Goal: Information Seeking & Learning: Learn about a topic

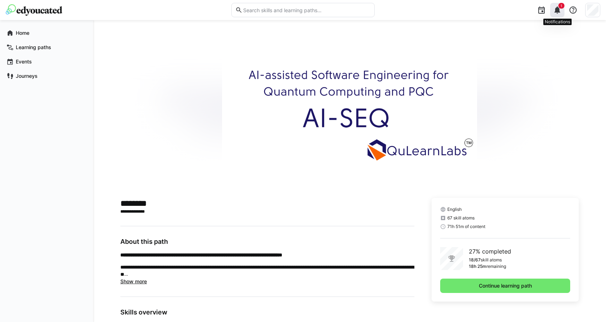
click at [556, 9] on eds-icon at bounding box center [557, 10] width 9 height 9
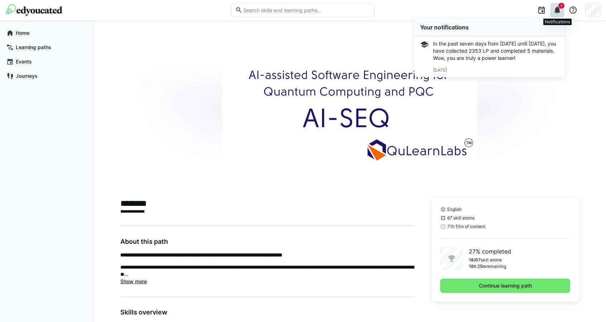
click at [557, 13] on eds-icon at bounding box center [557, 10] width 9 height 9
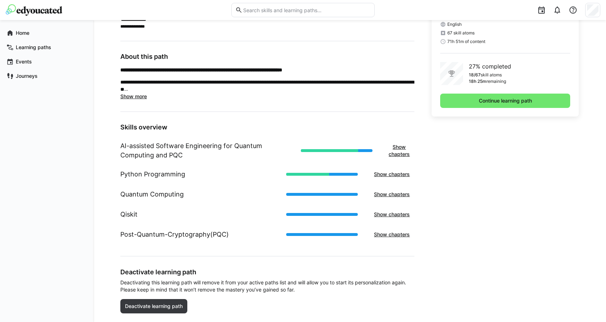
scroll to position [200, 0]
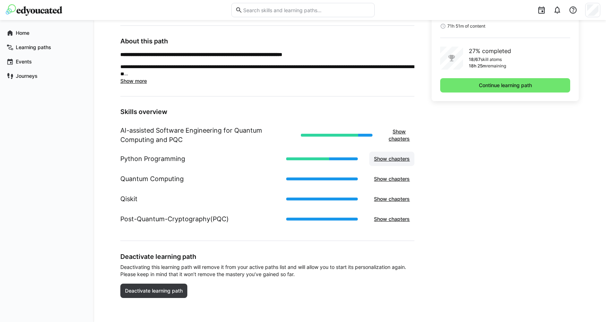
click at [377, 158] on span "Show chapters" at bounding box center [392, 158] width 38 height 7
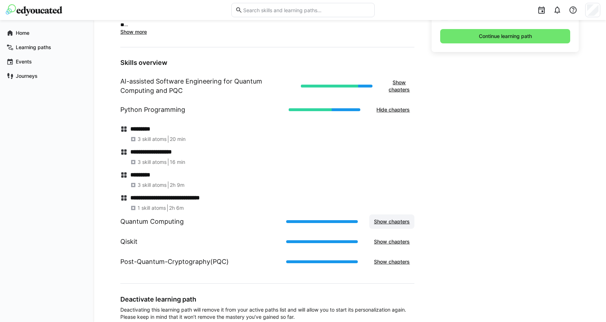
scroll to position [292, 0]
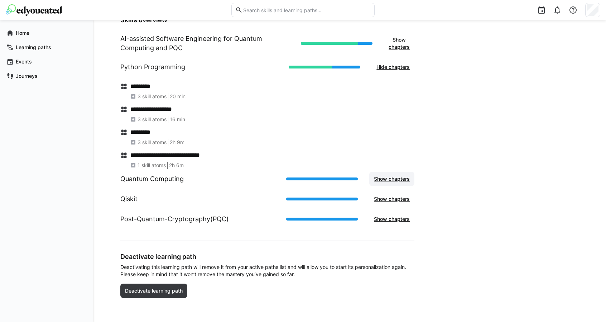
click at [377, 180] on span "Show chapters" at bounding box center [392, 178] width 38 height 7
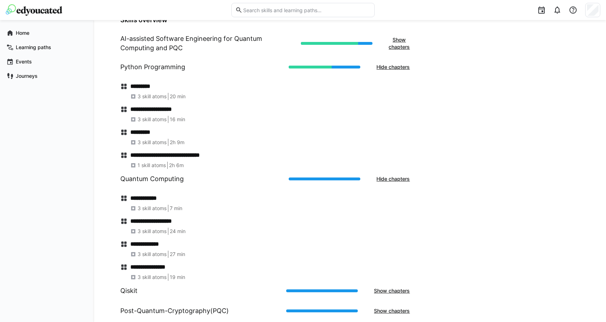
click at [142, 194] on h4 "**********" at bounding box center [272, 197] width 284 height 7
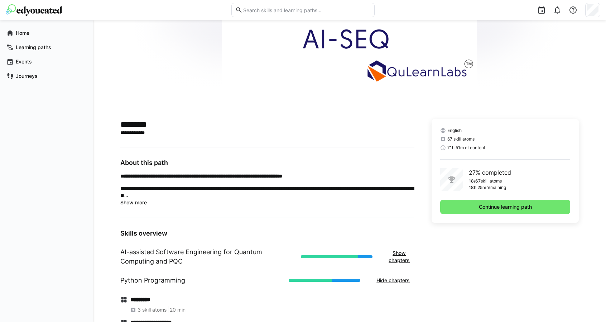
scroll to position [77, 0]
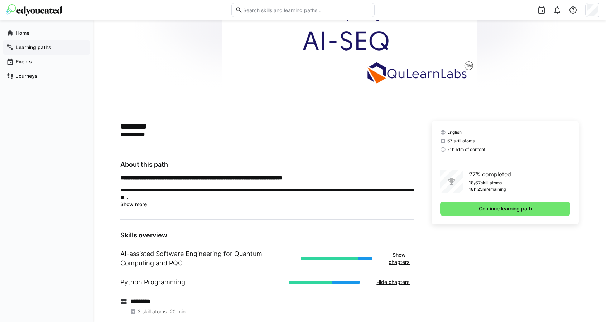
click at [0, 0] on app-navigation-label "Learning paths" at bounding box center [0, 0] width 0 height 0
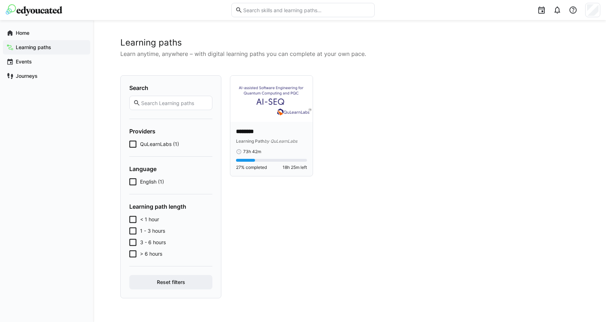
click at [253, 134] on p "********" at bounding box center [271, 131] width 71 height 8
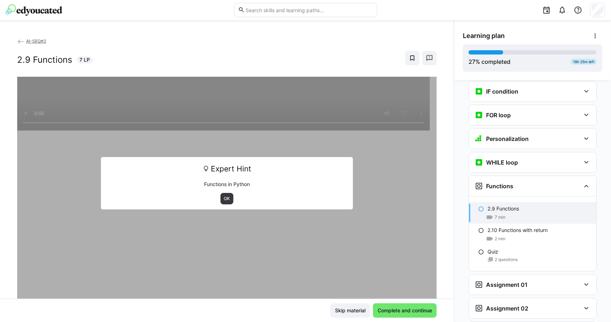
scroll to position [465, 0]
click at [223, 199] on span "OK" at bounding box center [227, 199] width 8 height 6
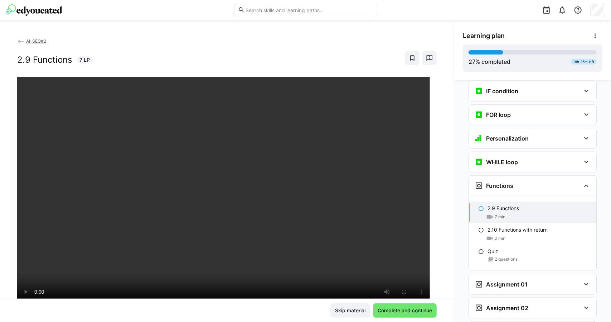
click at [478, 206] on eds-icon at bounding box center [481, 209] width 6 height 6
click at [413, 311] on span "Complete and continue" at bounding box center [405, 310] width 57 height 7
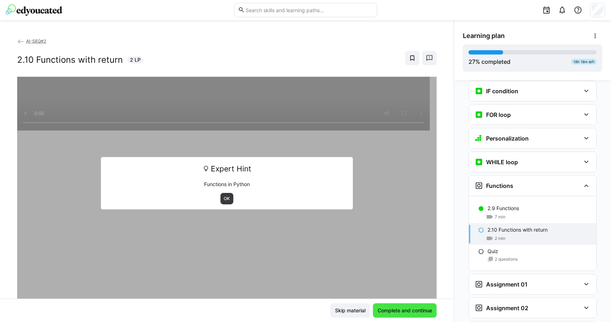
click at [413, 312] on span "Complete and continue" at bounding box center [405, 310] width 57 height 7
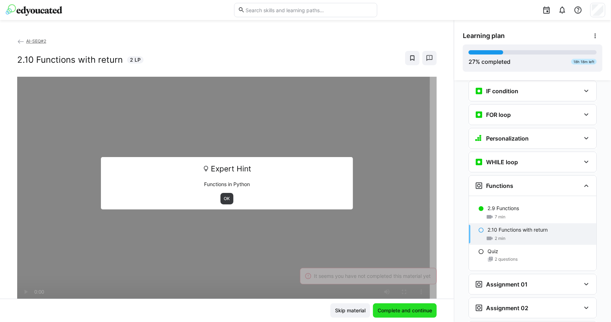
click at [413, 312] on span "Complete and continue" at bounding box center [405, 310] width 57 height 7
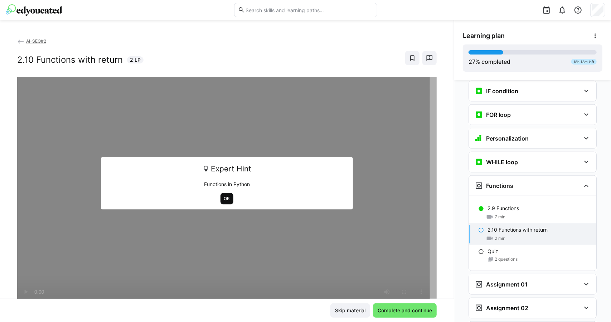
click at [224, 200] on span "OK" at bounding box center [227, 199] width 8 height 6
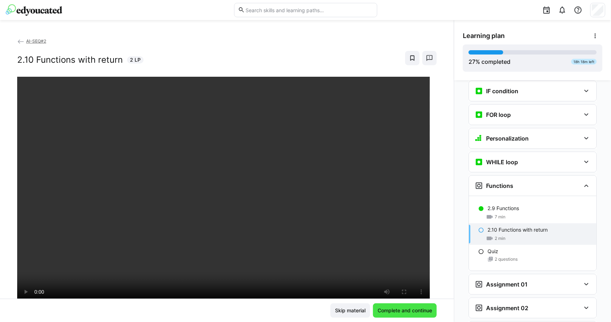
click at [400, 305] on span "Complete and continue" at bounding box center [405, 310] width 64 height 14
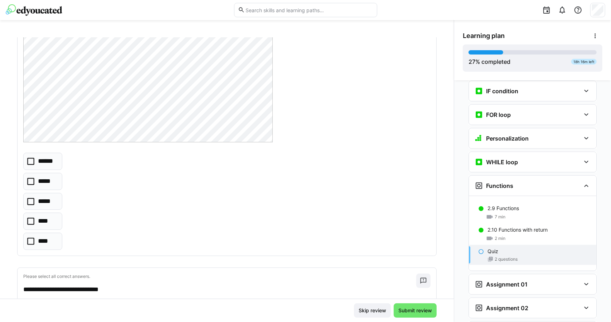
scroll to position [72, 0]
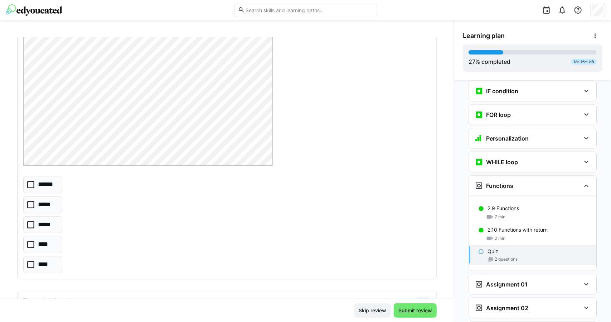
click at [31, 179] on eds-checkbox "******" at bounding box center [42, 184] width 39 height 17
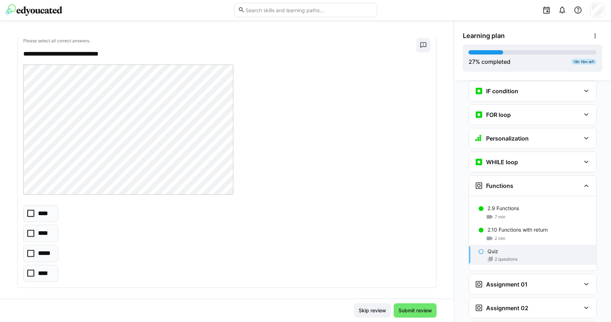
scroll to position [334, 0]
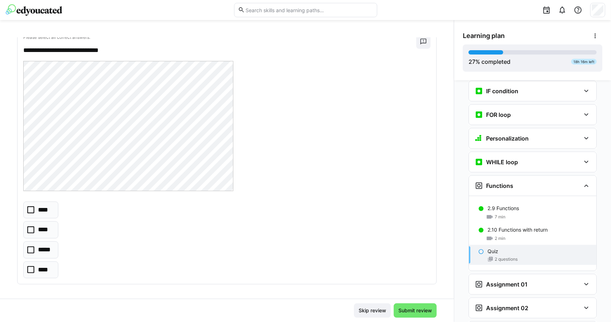
click at [32, 246] on icon at bounding box center [30, 249] width 7 height 7
click at [407, 309] on span "Submit review" at bounding box center [416, 310] width 36 height 7
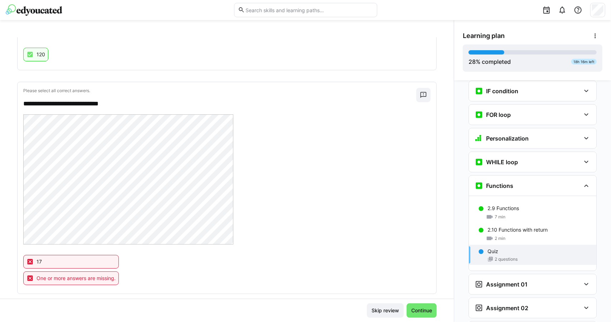
scroll to position [285, 0]
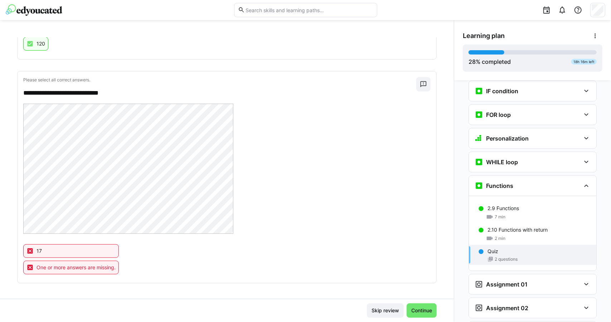
click at [488, 247] on p "Quiz" at bounding box center [493, 250] width 11 height 7
click at [512, 235] on div "2 min" at bounding box center [539, 238] width 103 height 7
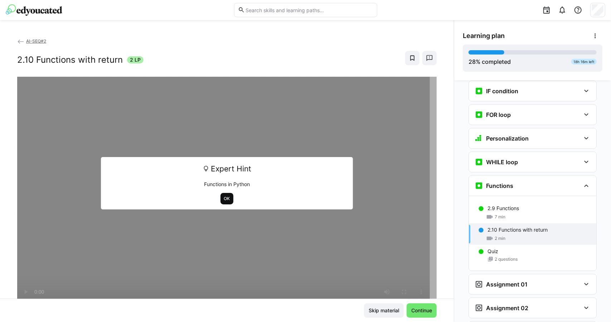
click at [223, 196] on span "OK" at bounding box center [227, 199] width 8 height 6
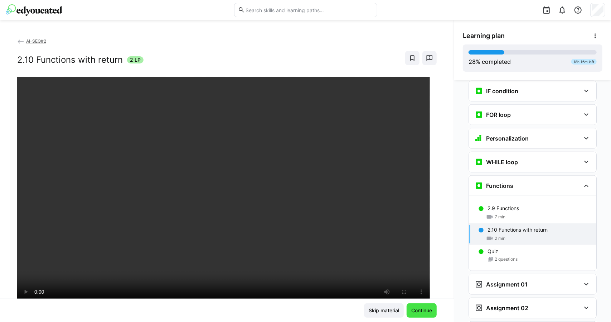
click at [416, 306] on span "Continue" at bounding box center [422, 310] width 30 height 14
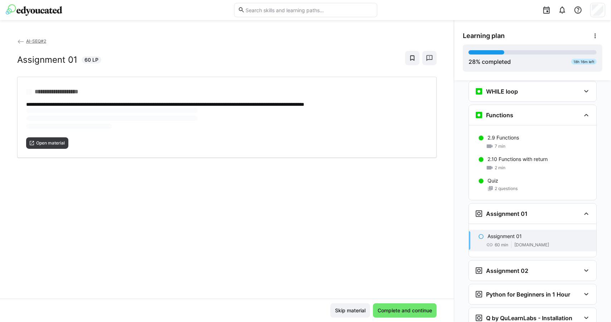
scroll to position [536, 0]
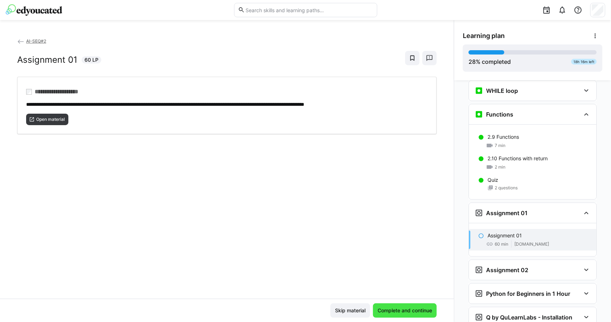
click at [395, 305] on span "Complete and continue" at bounding box center [405, 310] width 64 height 14
click at [44, 117] on span "Open material" at bounding box center [50, 119] width 30 height 6
click at [40, 119] on span "Open material" at bounding box center [50, 119] width 30 height 6
drag, startPoint x: 38, startPoint y: 119, endPoint x: 76, endPoint y: 91, distance: 46.7
click at [76, 91] on span "**********" at bounding box center [64, 91] width 65 height 7
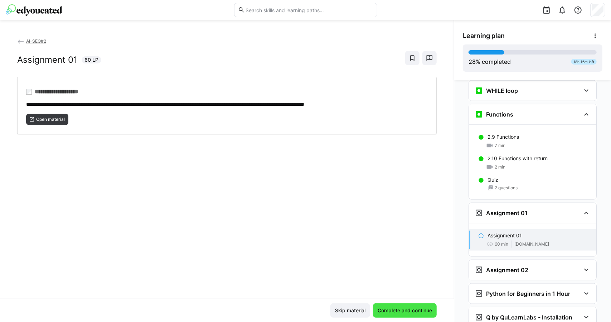
click at [399, 309] on span "Complete and continue" at bounding box center [405, 310] width 57 height 7
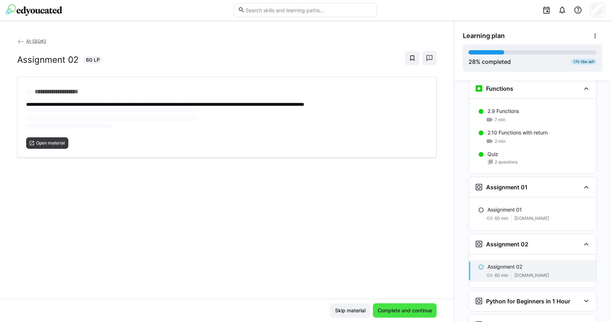
scroll to position [570, 0]
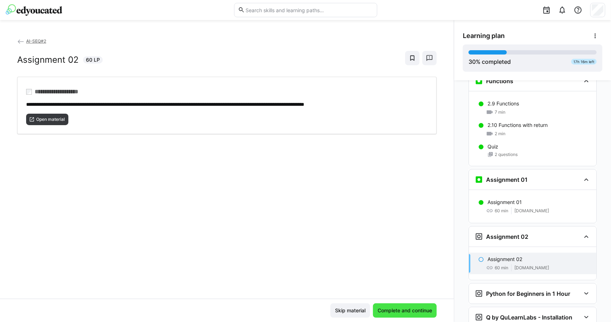
click at [407, 309] on span "Complete and continue" at bounding box center [405, 310] width 57 height 7
drag, startPoint x: 53, startPoint y: 118, endPoint x: 33, endPoint y: 108, distance: 22.1
click at [33, 108] on div "Open material" at bounding box center [227, 116] width 402 height 17
click at [397, 316] on span "Complete and continue" at bounding box center [405, 310] width 64 height 14
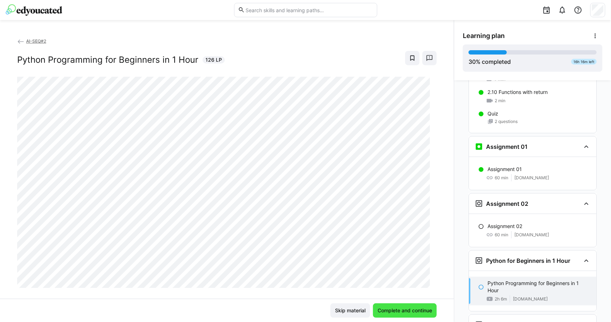
scroll to position [603, 0]
click at [399, 311] on span "Complete and continue" at bounding box center [405, 310] width 57 height 7
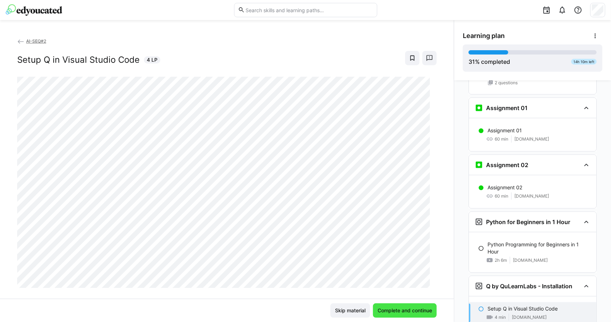
scroll to position [644, 0]
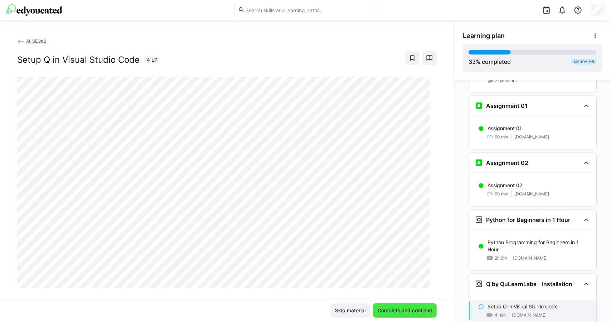
click at [399, 311] on span "Complete and continue" at bounding box center [405, 310] width 57 height 7
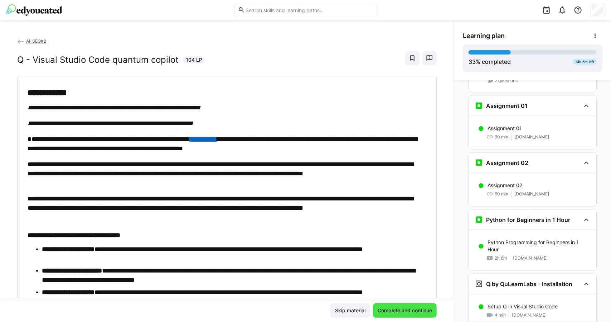
click at [399, 311] on span "Complete and continue" at bounding box center [405, 310] width 57 height 7
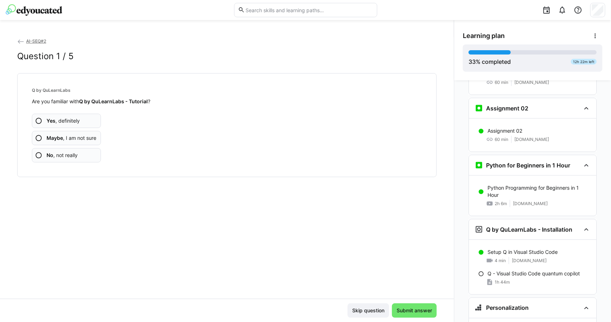
scroll to position [698, 0]
click at [70, 122] on span "Yes , definitely" at bounding box center [63, 120] width 33 height 7
click at [80, 120] on app-assessment-question-radio "Yes , definitely" at bounding box center [66, 121] width 69 height 14
click at [66, 121] on span "Yes , definitely" at bounding box center [63, 120] width 33 height 7
click at [70, 120] on span "Yes , definitely" at bounding box center [63, 120] width 33 height 7
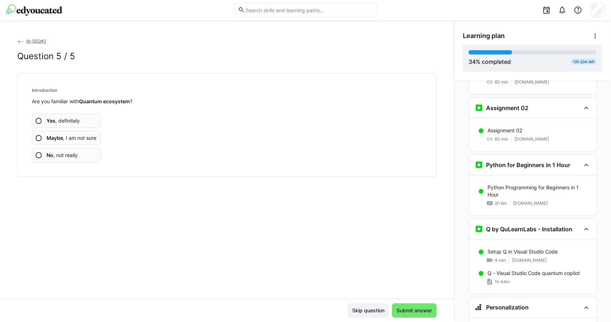
click at [81, 122] on app-assessment-question-radio "Yes , definitely" at bounding box center [66, 121] width 69 height 14
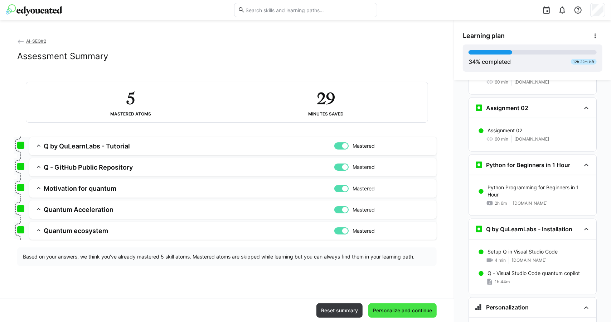
click at [412, 309] on span "Personalize and continue" at bounding box center [402, 310] width 61 height 7
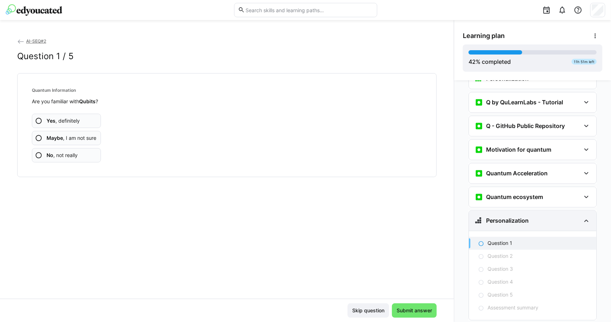
scroll to position [928, 0]
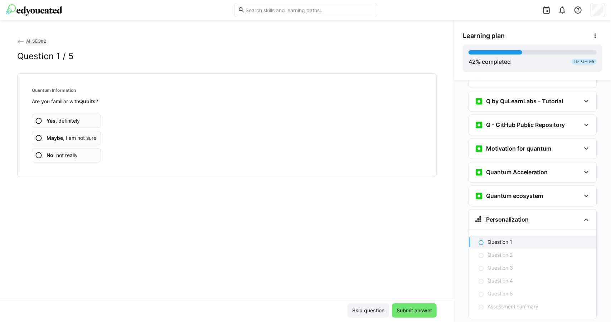
click at [61, 119] on span "Yes , definitely" at bounding box center [63, 120] width 33 height 7
click at [65, 120] on span "Yes , definitely" at bounding box center [63, 120] width 33 height 7
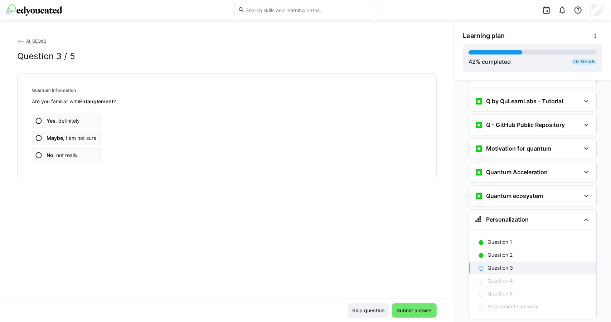
click at [87, 121] on app-assessment-question-radio "Yes , definitely" at bounding box center [66, 121] width 69 height 14
click at [76, 117] on span "Yes , definitely" at bounding box center [63, 120] width 33 height 7
click at [82, 118] on app-assessment-question-radio "Yes , definitely" at bounding box center [66, 121] width 69 height 14
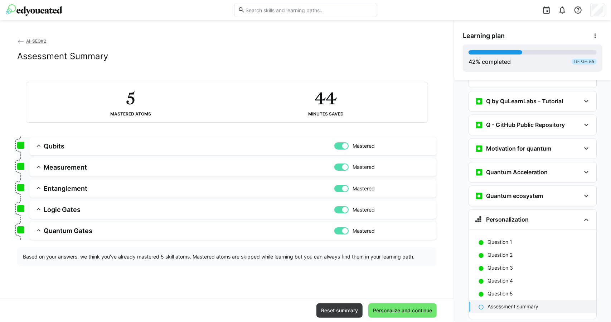
click at [400, 303] on div "Reset summary Personalize and continue" at bounding box center [227, 309] width 454 height 23
click at [400, 308] on span "Personalize and continue" at bounding box center [402, 310] width 61 height 7
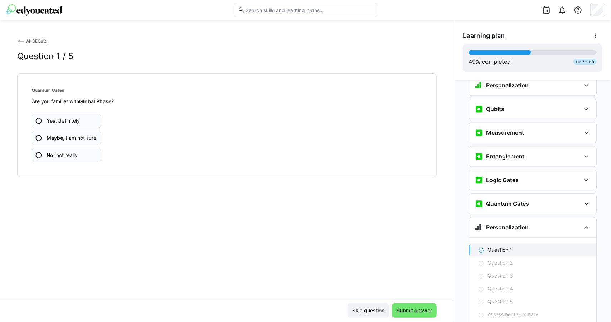
scroll to position [1068, 0]
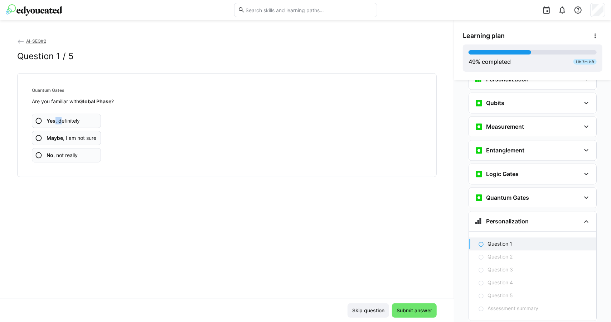
drag, startPoint x: 57, startPoint y: 124, endPoint x: 62, endPoint y: 125, distance: 5.6
click at [62, 125] on app-assessment-question-radio "Yes , definitely" at bounding box center [66, 121] width 69 height 14
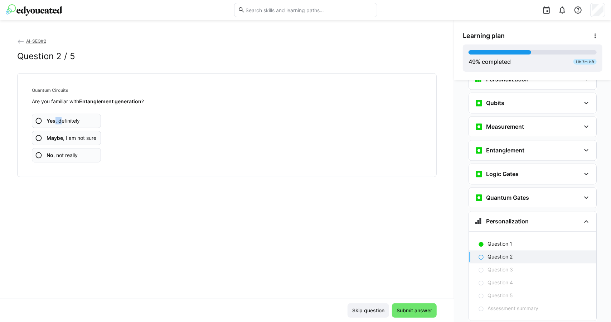
click at [58, 117] on span "Yes , definitely" at bounding box center [63, 120] width 33 height 7
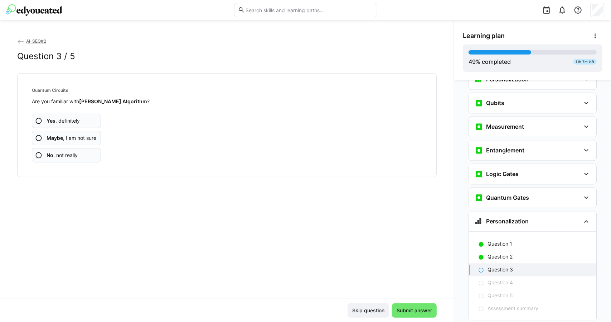
click at [58, 117] on span "Yes , definitely" at bounding box center [63, 120] width 33 height 7
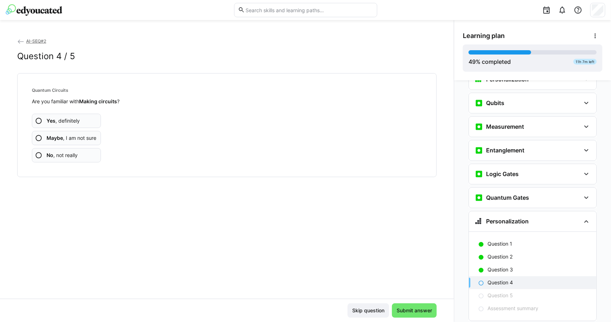
click at [58, 117] on span "Yes , definitely" at bounding box center [63, 120] width 33 height 7
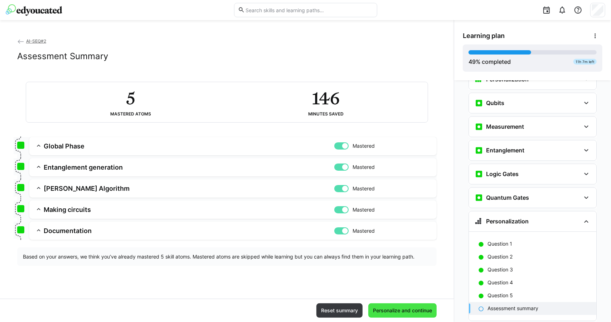
click at [404, 308] on span "Personalize and continue" at bounding box center [402, 310] width 61 height 7
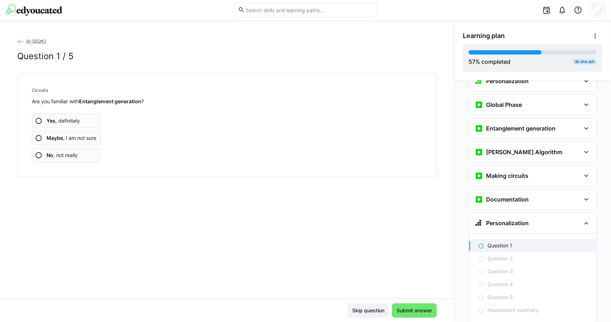
scroll to position [1209, 0]
click at [60, 118] on span "Yes , definitely" at bounding box center [63, 120] width 33 height 7
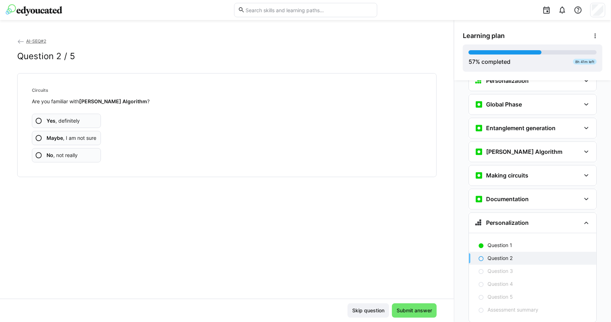
click at [73, 122] on span "Yes , definitely" at bounding box center [63, 120] width 33 height 7
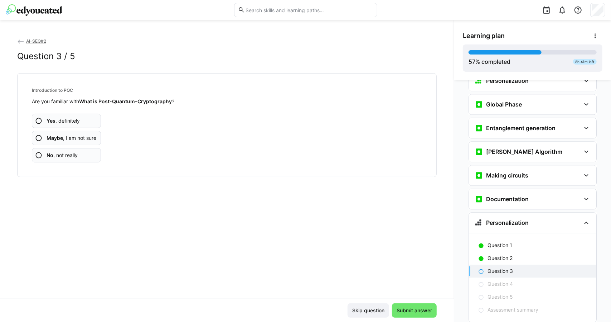
click at [75, 121] on span "Yes , definitely" at bounding box center [63, 120] width 33 height 7
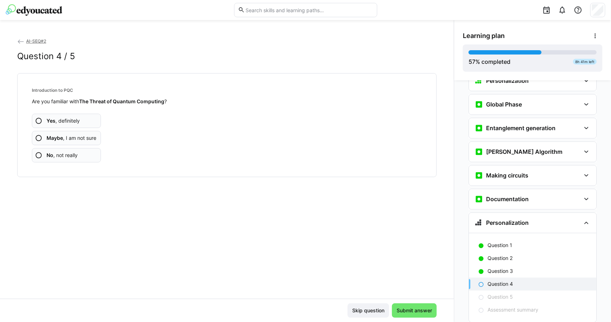
click at [77, 121] on span "Yes , definitely" at bounding box center [63, 120] width 33 height 7
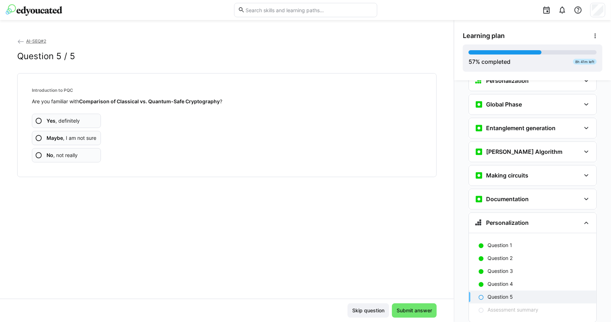
click at [61, 138] on b "Maybe" at bounding box center [55, 138] width 16 height 6
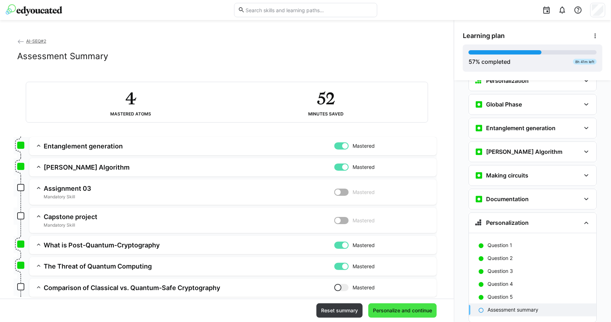
click at [405, 307] on span "Personalize and continue" at bounding box center [402, 310] width 61 height 7
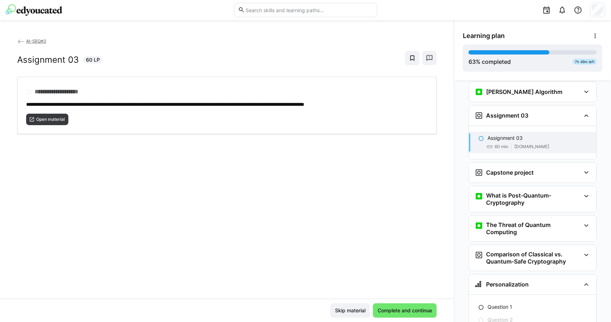
scroll to position [1389, 0]
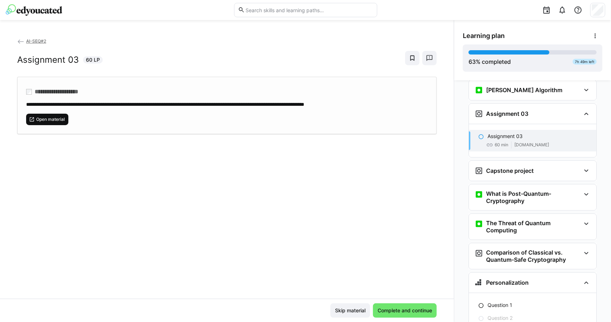
click at [52, 119] on span "Open material" at bounding box center [50, 119] width 30 height 6
click at [388, 308] on span "Complete and continue" at bounding box center [405, 310] width 57 height 7
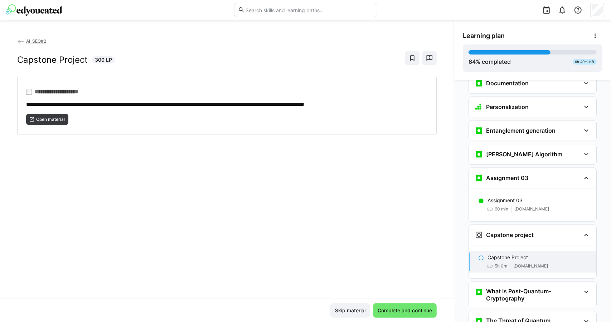
scroll to position [1302, 0]
